Goal: Information Seeking & Learning: Learn about a topic

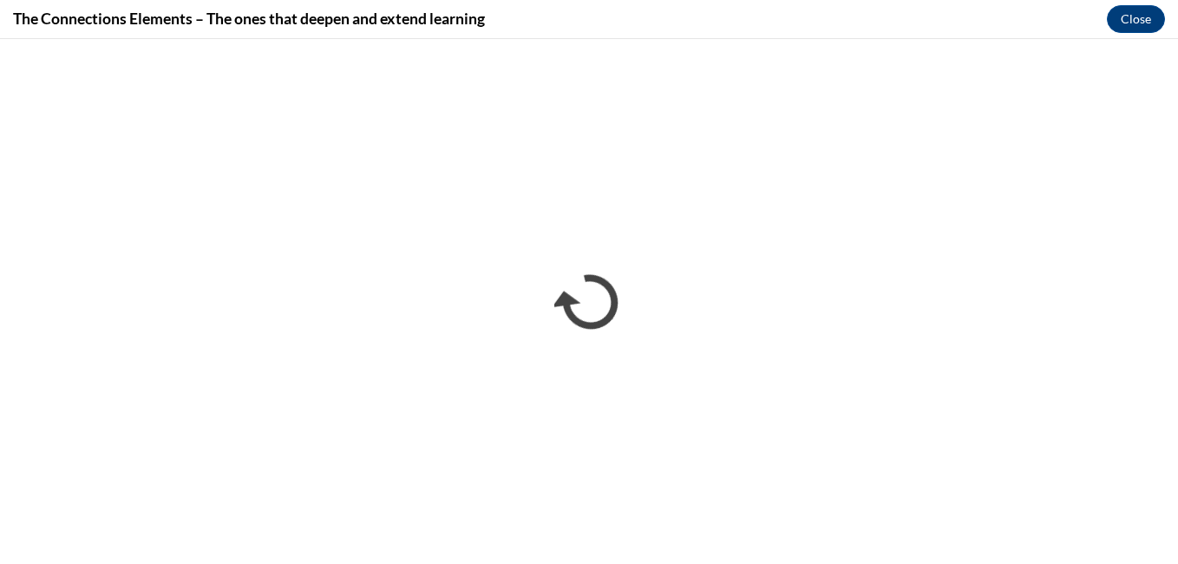
scroll to position [1602, 0]
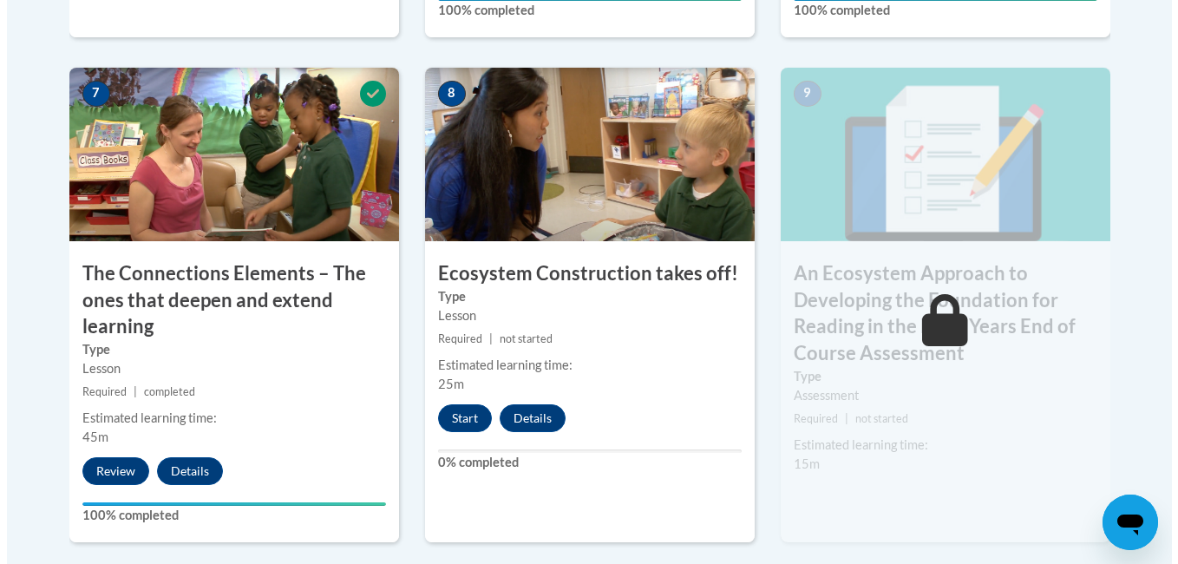
scroll to position [1514, 0]
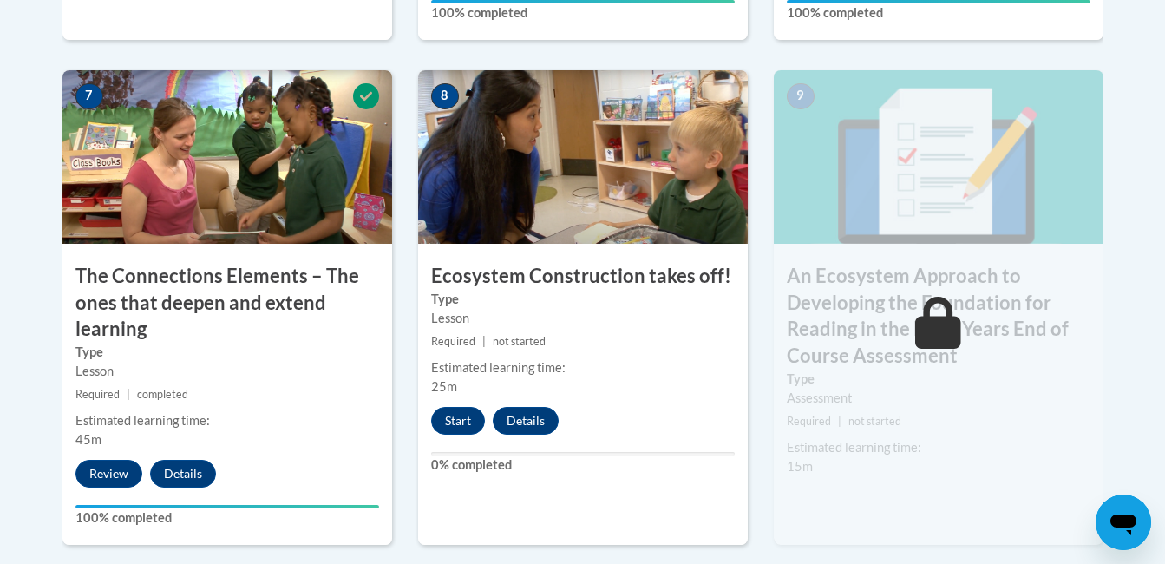
click at [836, 545] on div "9 An Ecosystem Approach to Developing the Foundation for Reading in the Early Y…" at bounding box center [938, 307] width 330 height 475
click at [460, 430] on button "Start" at bounding box center [458, 421] width 54 height 28
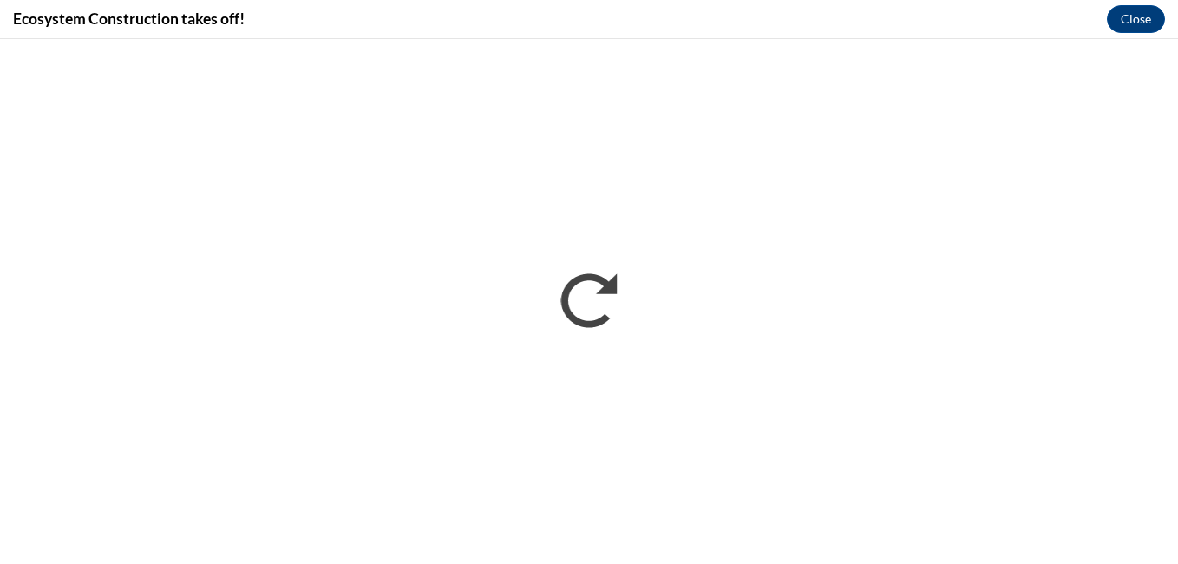
scroll to position [0, 0]
